Goal: Information Seeking & Learning: Learn about a topic

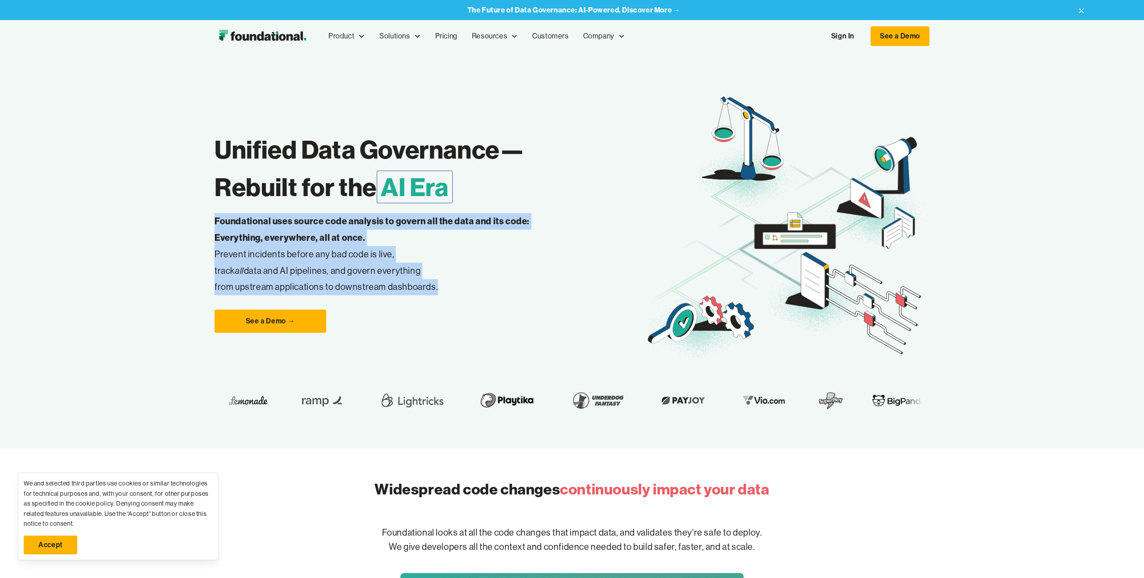
drag, startPoint x: 437, startPoint y: 284, endPoint x: 193, endPoint y: 215, distance: 253.5
click at [193, 215] on div "Unified Data Governance— Rebuilt for the AI Era Foundational uses source code a…" at bounding box center [572, 250] width 1144 height 397
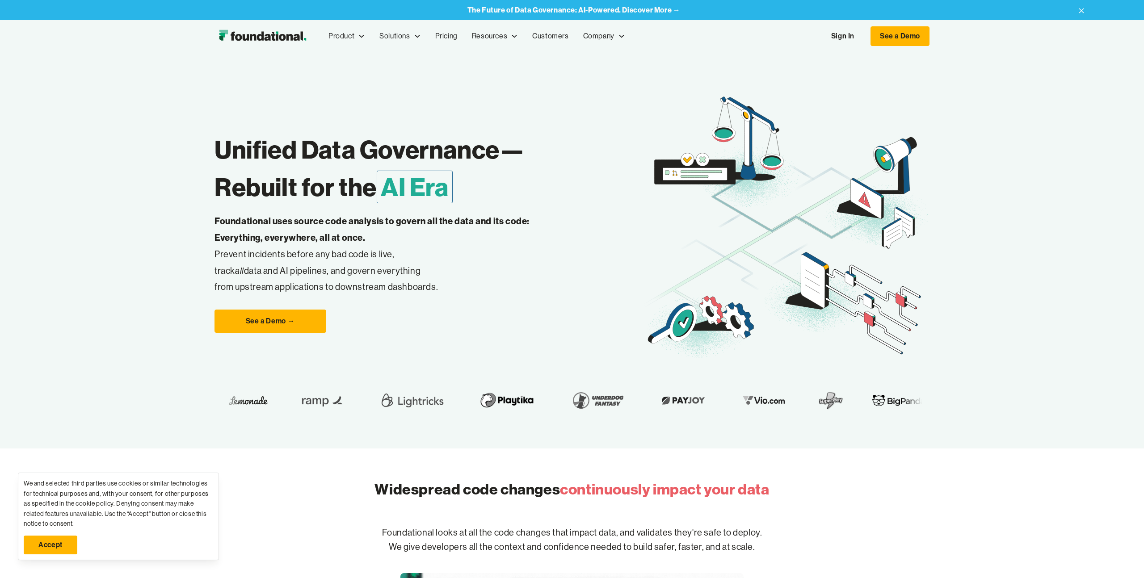
drag, startPoint x: 228, startPoint y: 154, endPoint x: 477, endPoint y: 273, distance: 276.1
click at [477, 273] on div "Unified Data Governance— Rebuilt for the AI Era Foundational uses source code a…" at bounding box center [429, 227] width 429 height 211
click at [477, 274] on p "Foundational uses source code analysis to govern all the data and its code: Eve…" at bounding box center [386, 254] width 343 height 82
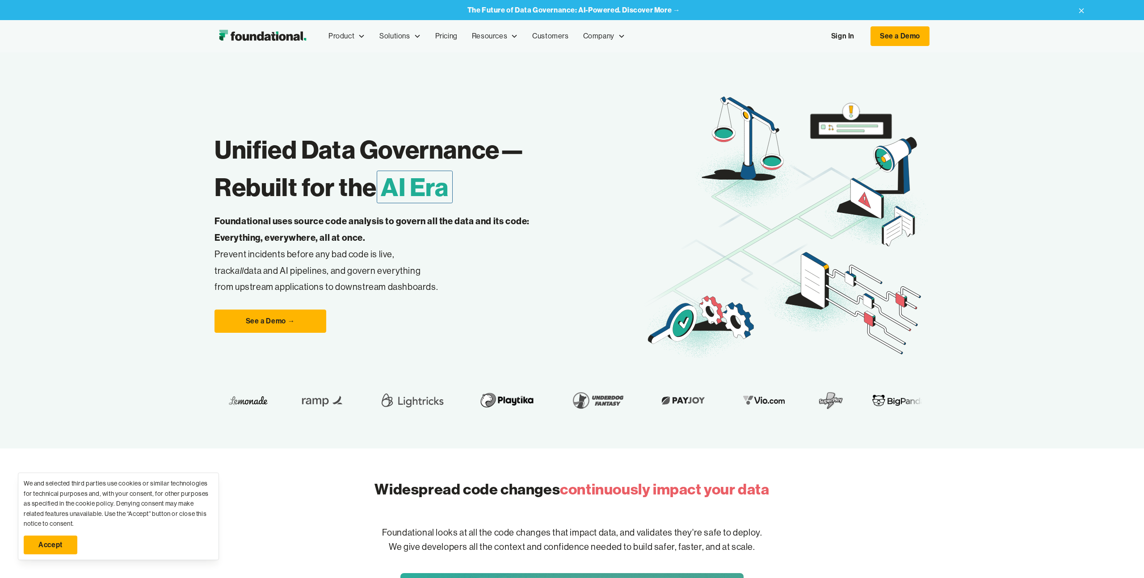
scroll to position [54, 0]
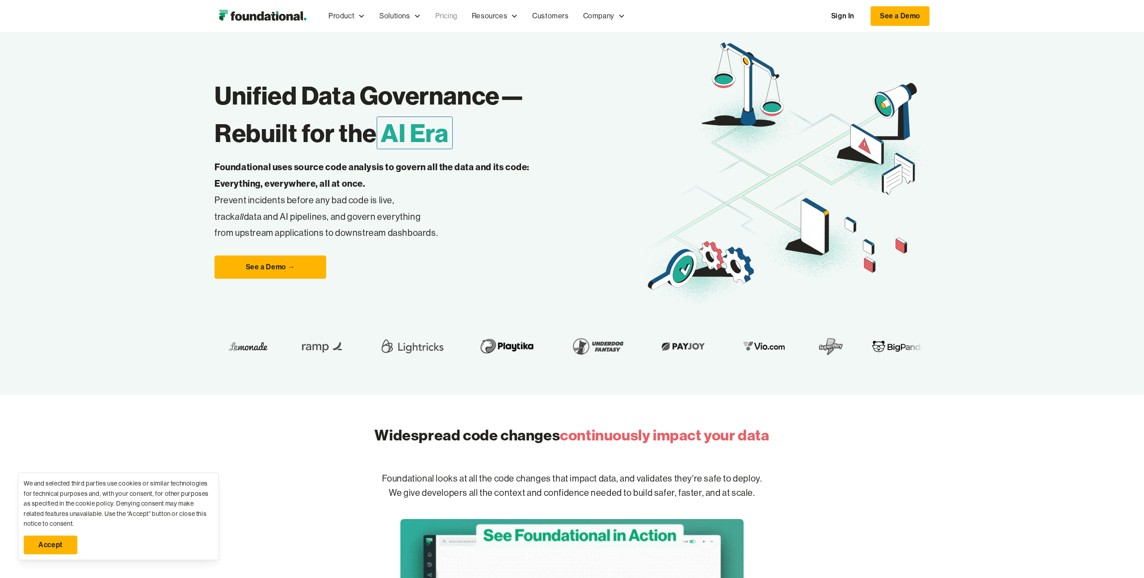
click at [438, 13] on link "Pricing" at bounding box center [446, 16] width 37 height 30
